Goal: Information Seeking & Learning: Learn about a topic

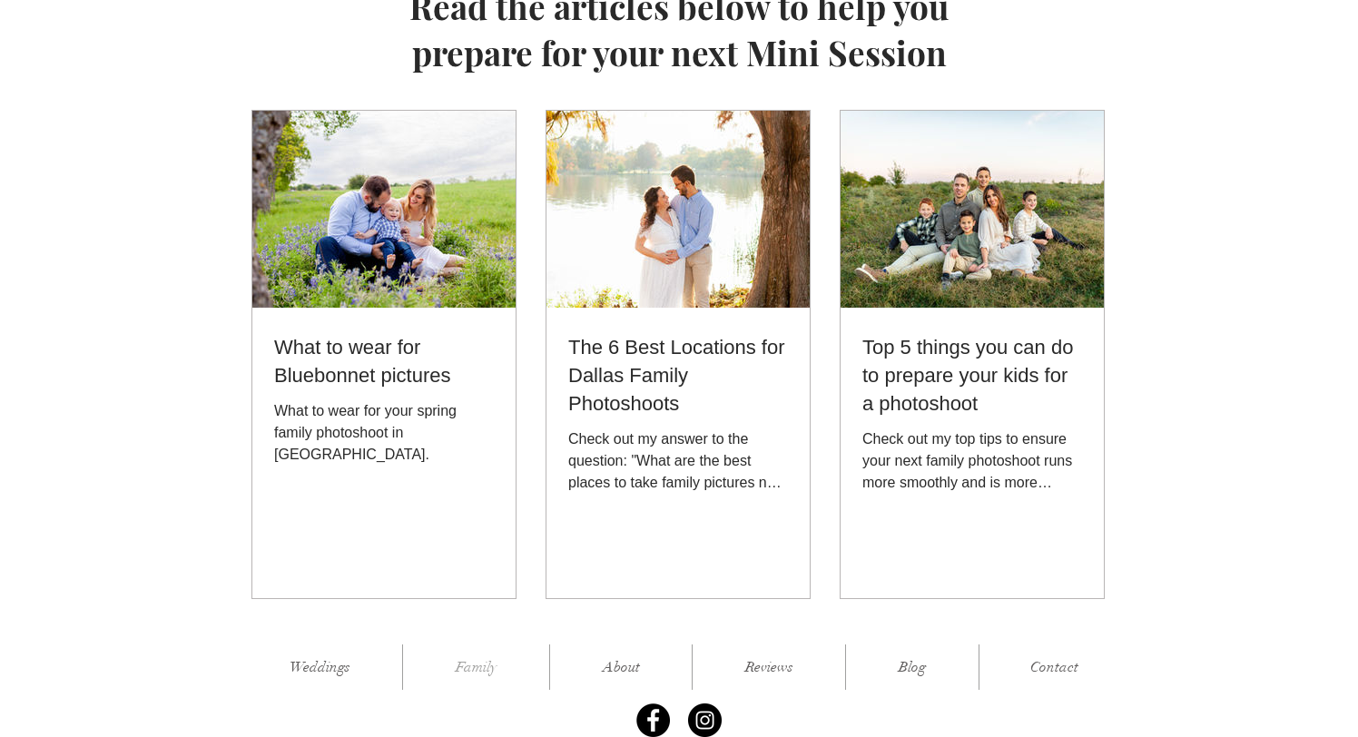
scroll to position [2372, 0]
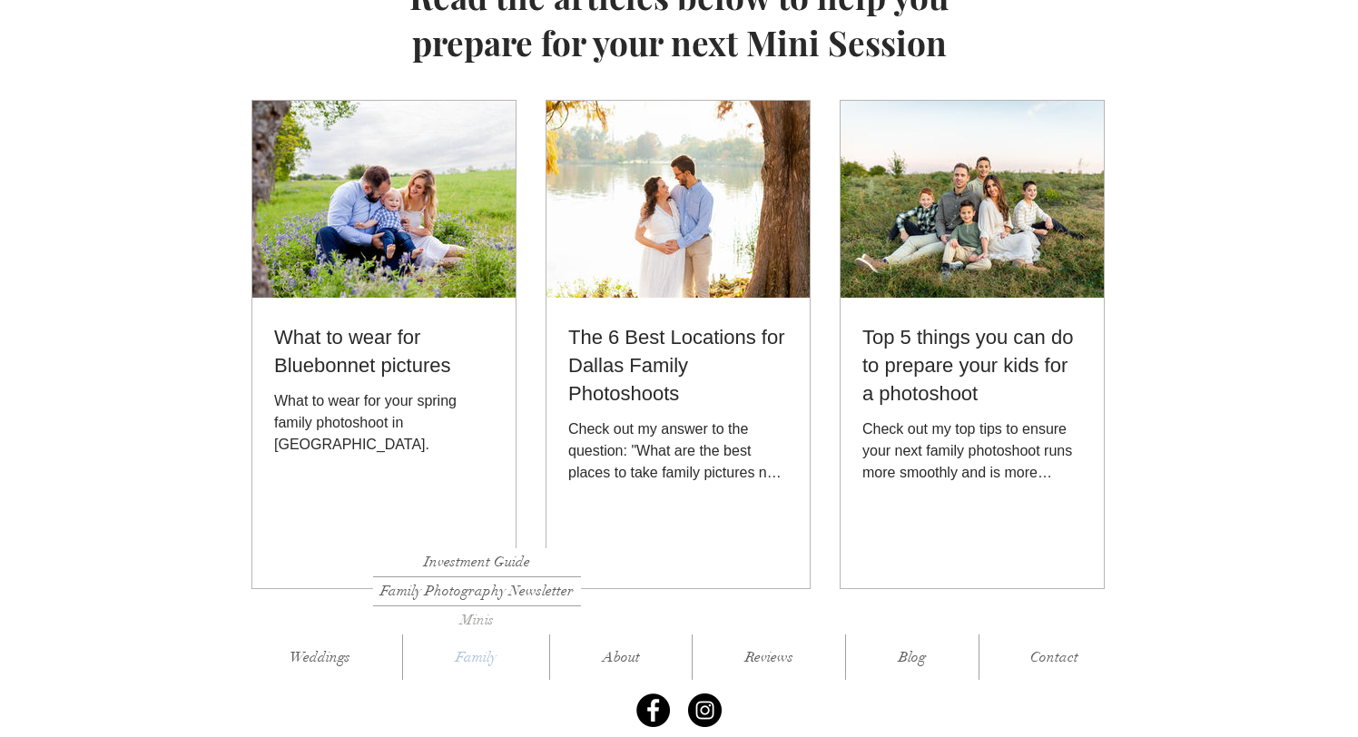
click at [492, 635] on p "Family" at bounding box center [476, 657] width 59 height 45
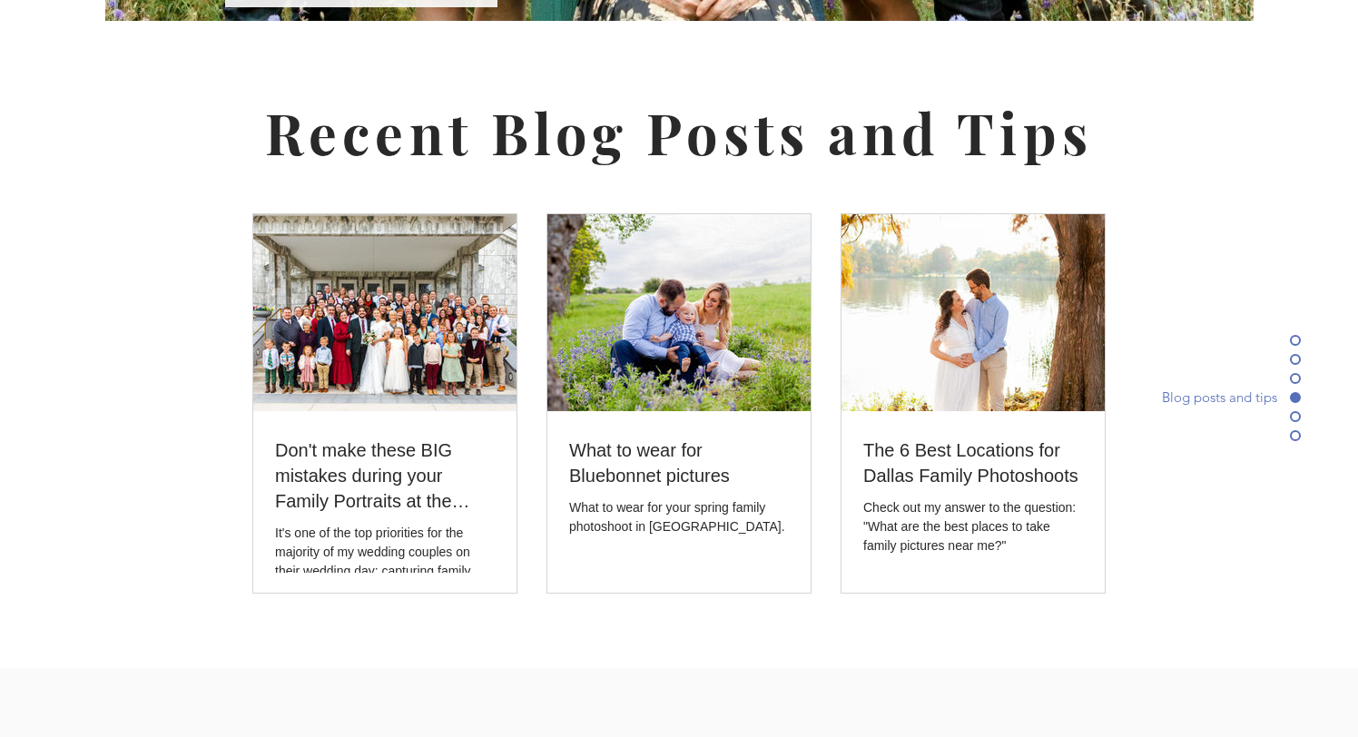
scroll to position [5401, 0]
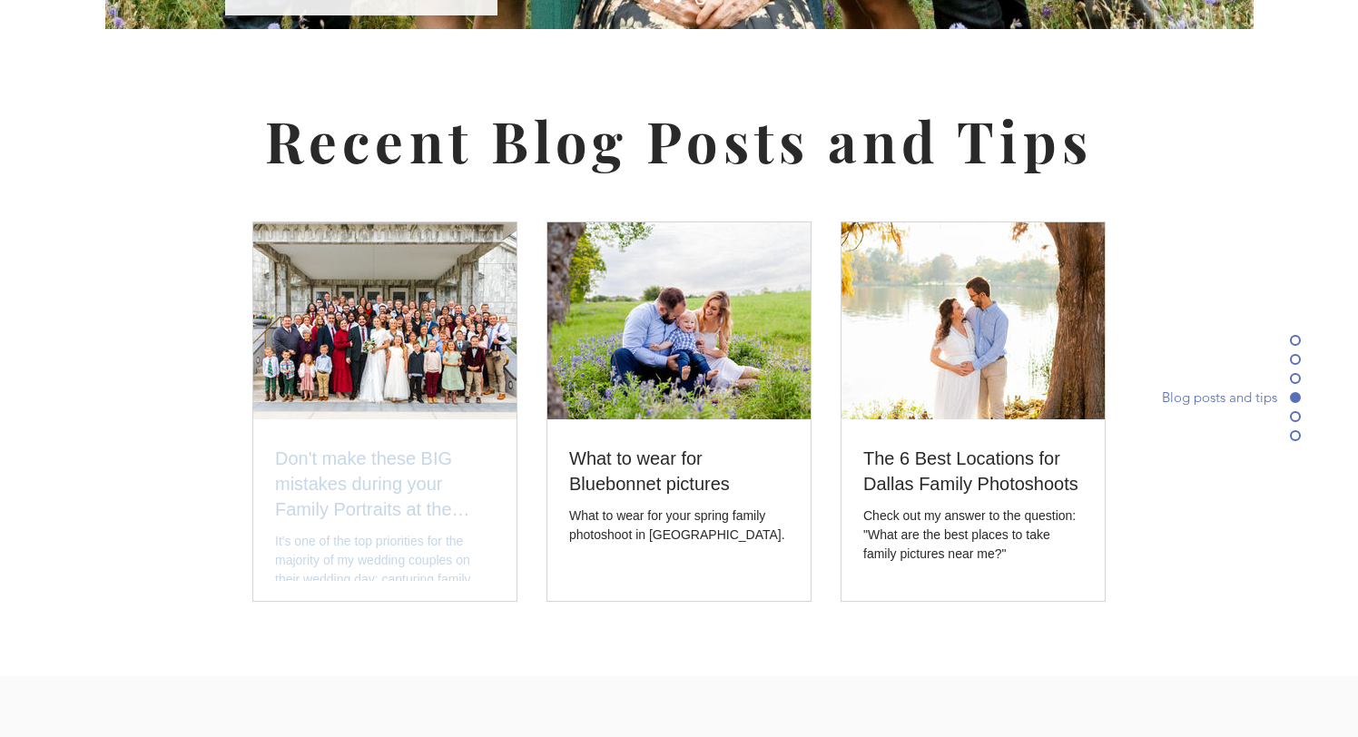
click at [444, 446] on h2 "Don't make these BIG mistakes during your Family Portraits at the [DEMOGRAPHIC_…" at bounding box center [385, 484] width 220 height 76
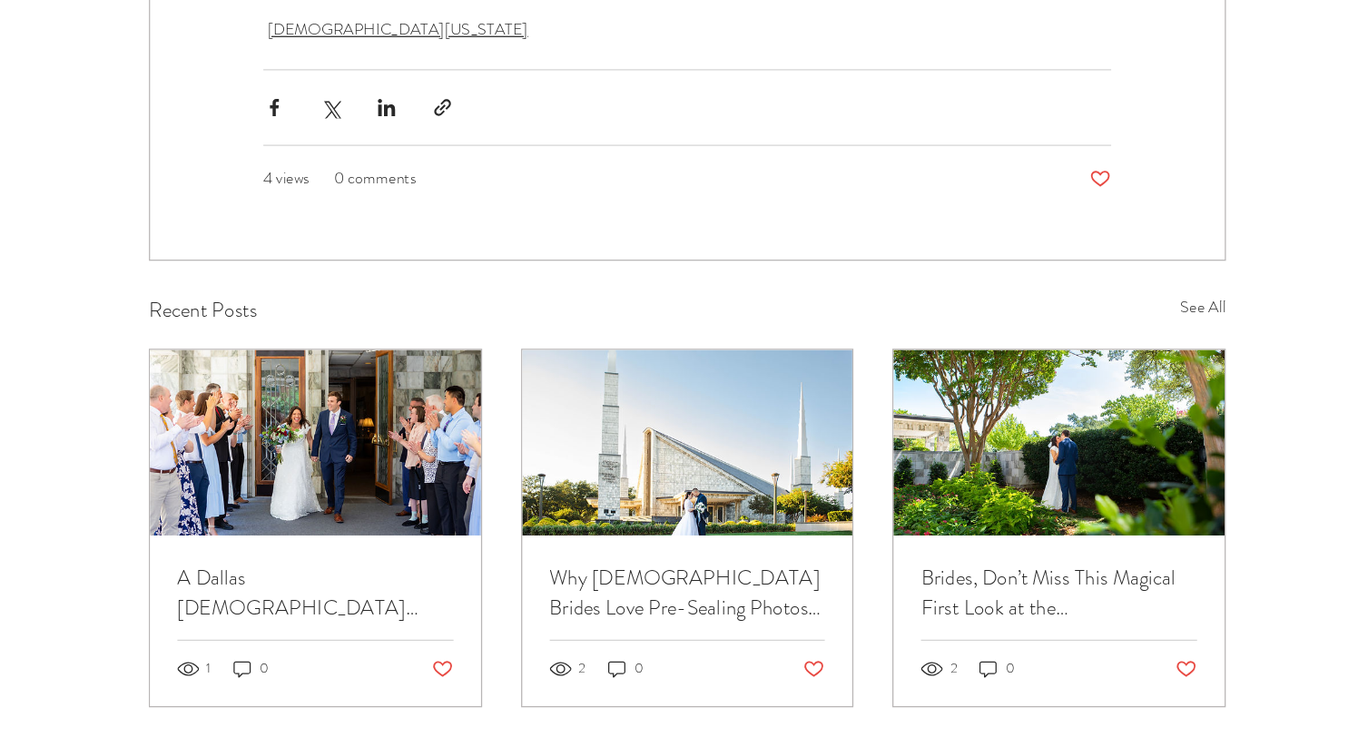
scroll to position [4985, 0]
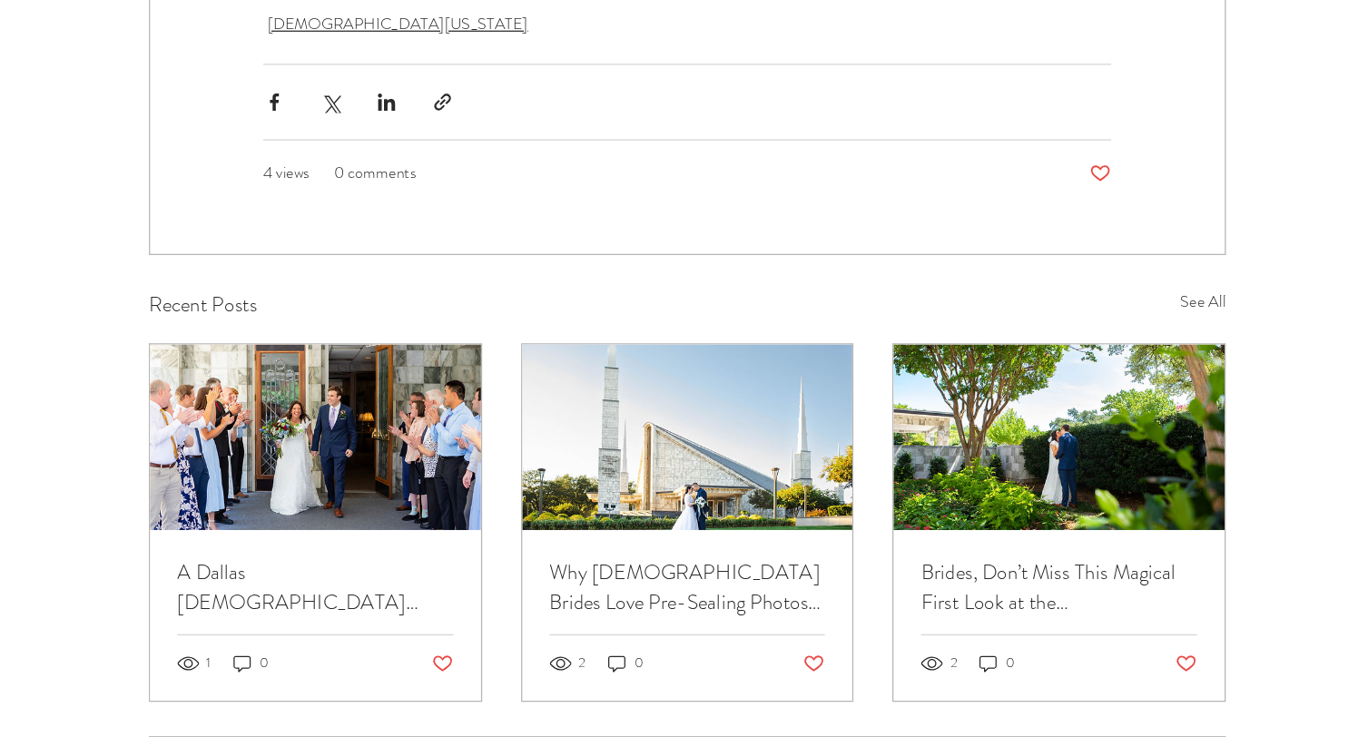
click at [665, 595] on link "Why [DEMOGRAPHIC_DATA] Brides Love Pre-Sealing Photos at the [DEMOGRAPHIC_DATA]…" at bounding box center [679, 618] width 219 height 47
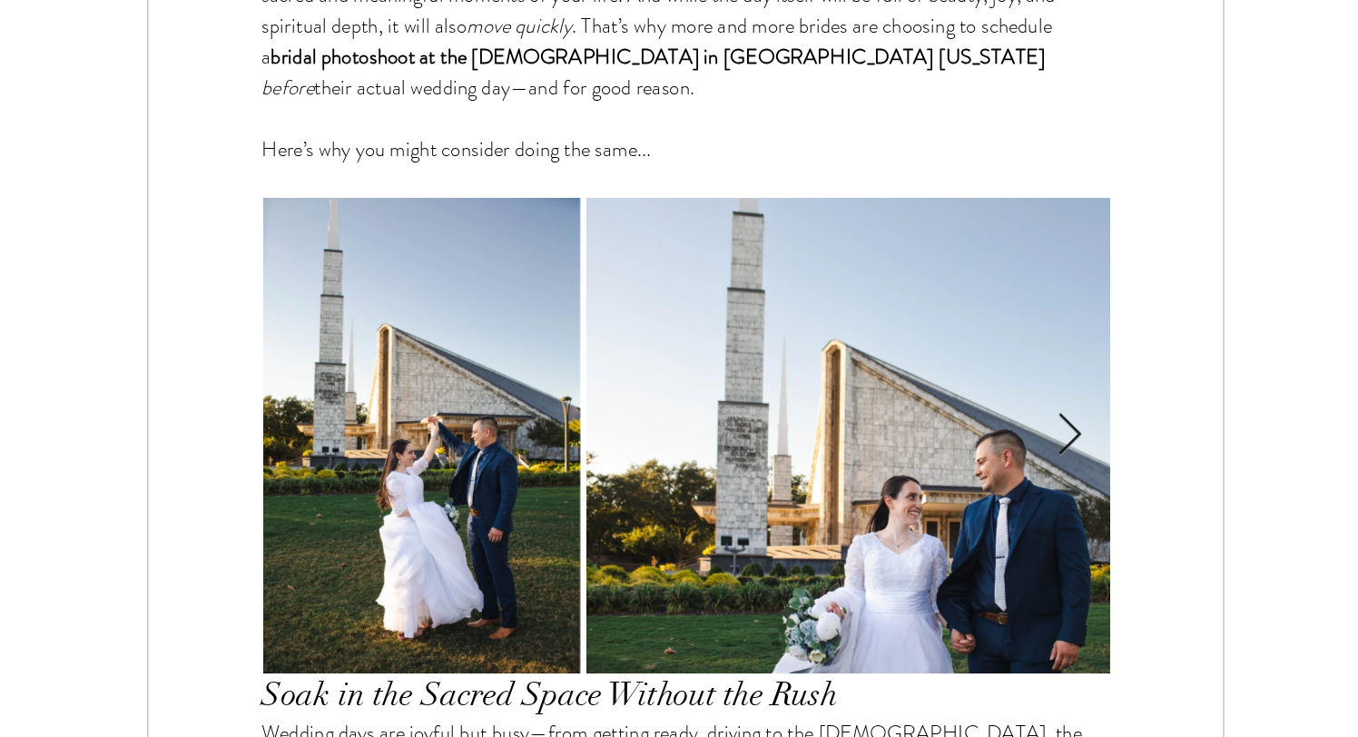
scroll to position [843, 0]
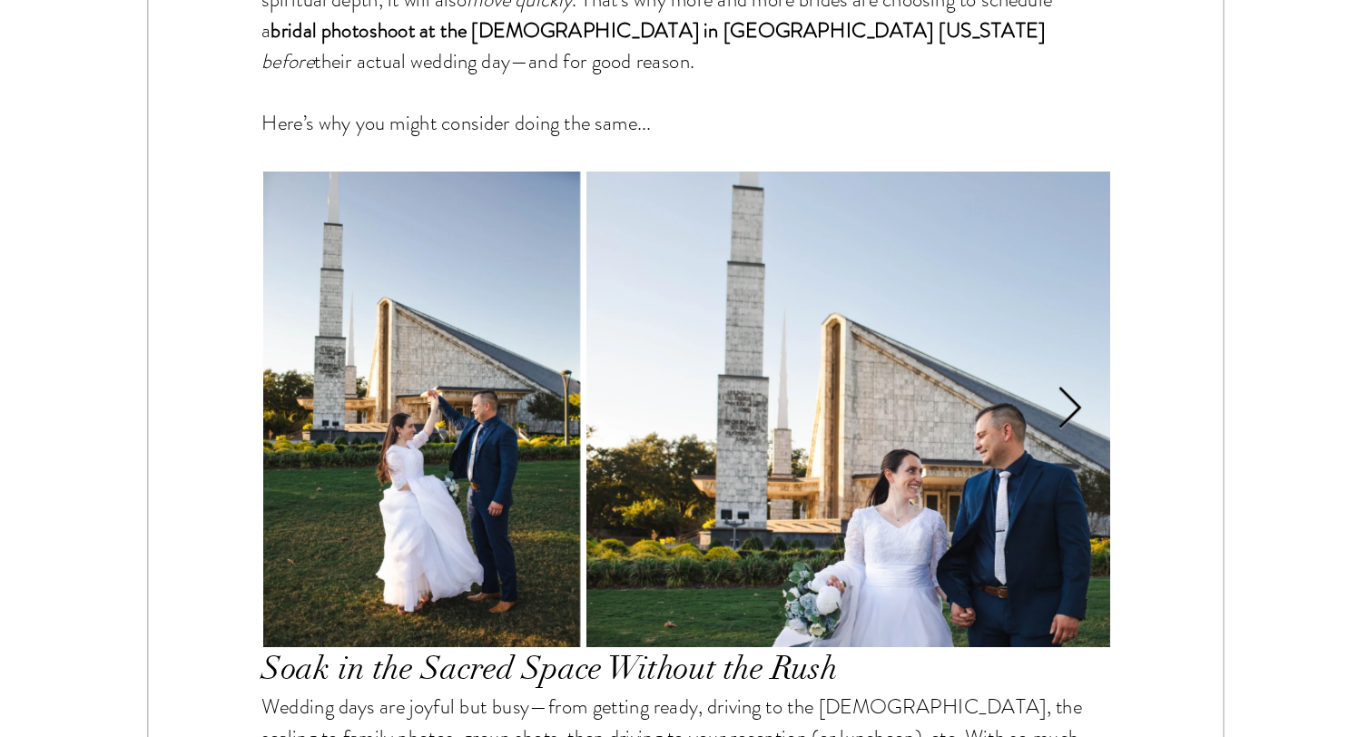
click at [980, 472] on icon "Next Item" at bounding box center [983, 476] width 21 height 35
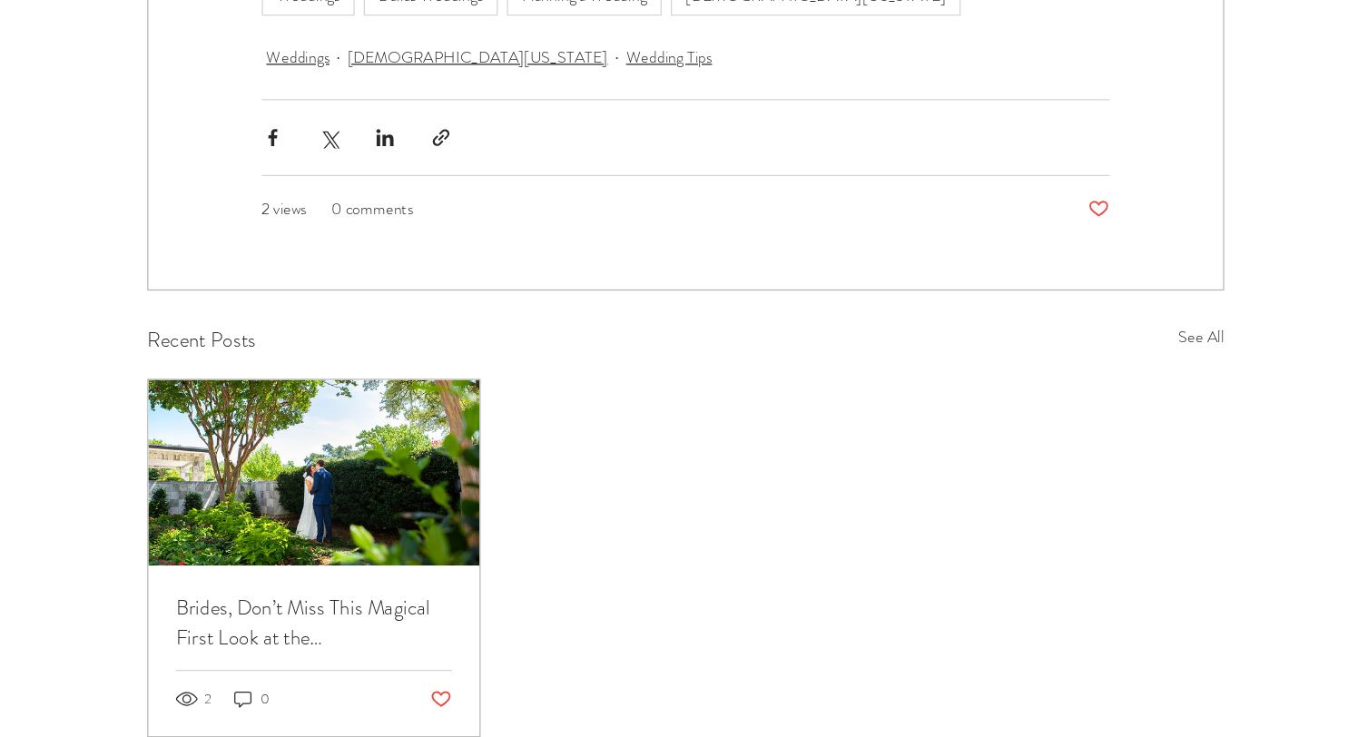
scroll to position [4982, 0]
